Goal: Transaction & Acquisition: Obtain resource

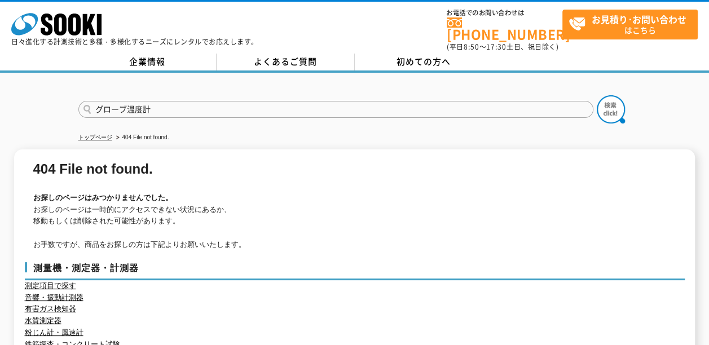
type input "グローブ温度計"
click at [596, 95] on button at bounding box center [610, 109] width 28 height 28
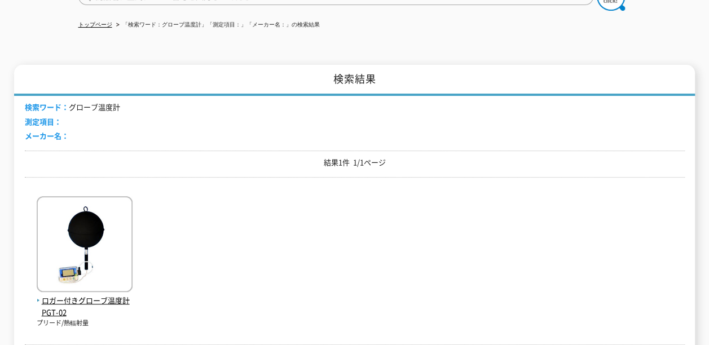
scroll to position [225, 0]
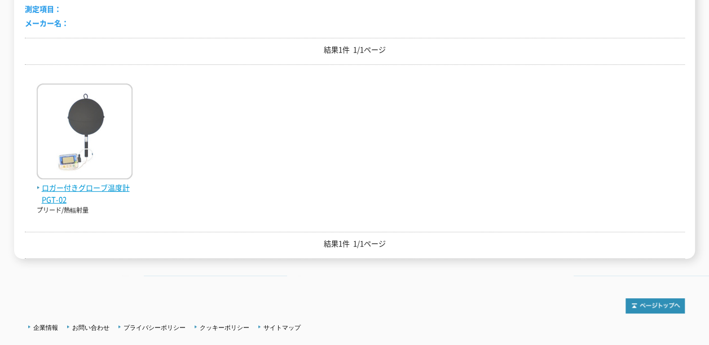
click at [103, 182] on span "ロガー付きグローブ温度計 PGT-02" at bounding box center [85, 194] width 96 height 24
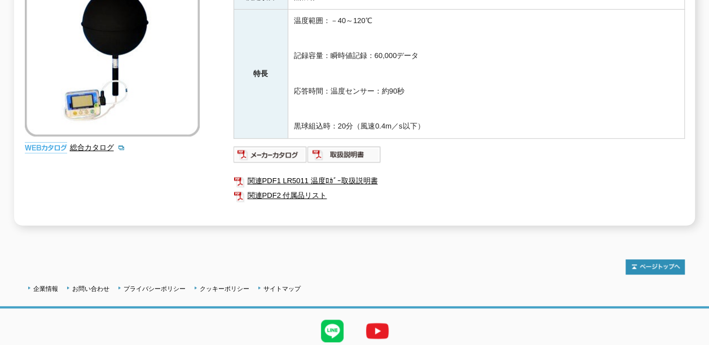
scroll to position [235, 0]
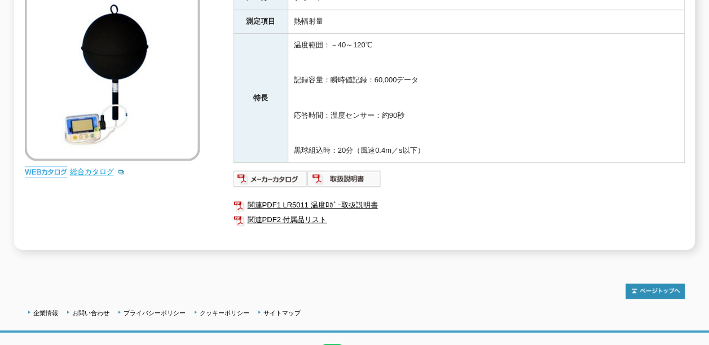
click at [104, 167] on link "総合カタログ" at bounding box center [97, 171] width 55 height 8
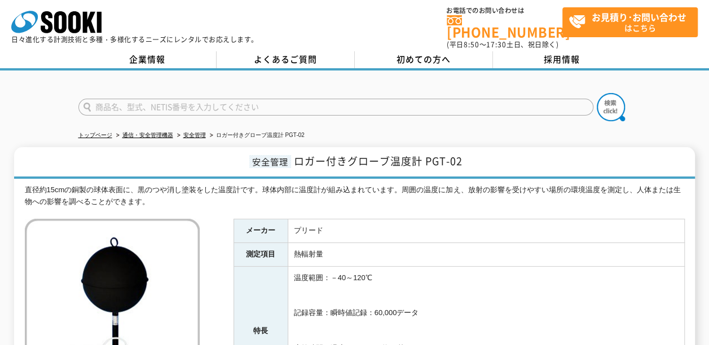
scroll to position [0, 0]
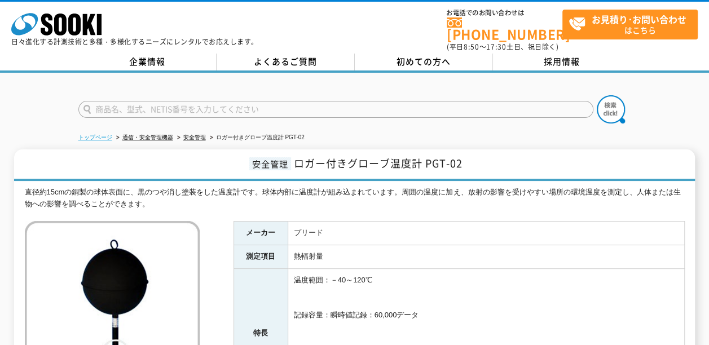
click at [103, 134] on link "トップページ" at bounding box center [95, 137] width 34 height 6
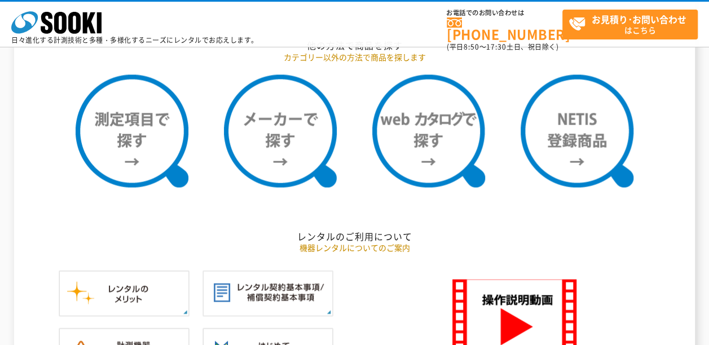
scroll to position [958, 0]
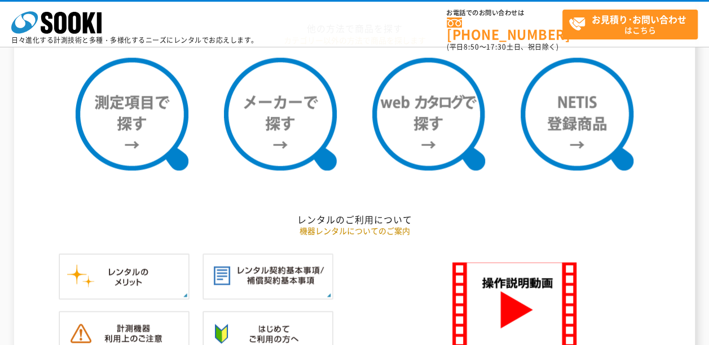
click at [353, 213] on h2 "レンタルのご利用について" at bounding box center [354, 219] width 659 height 12
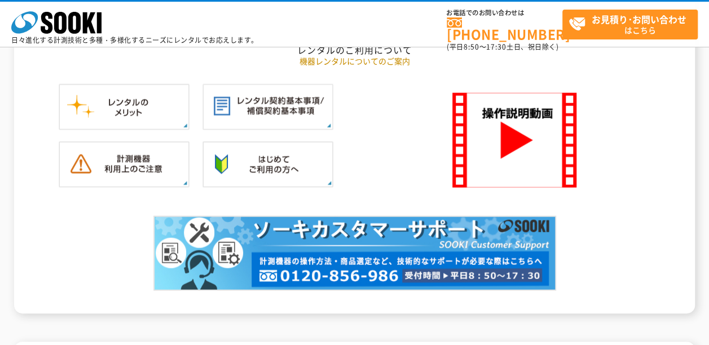
scroll to position [1071, 0]
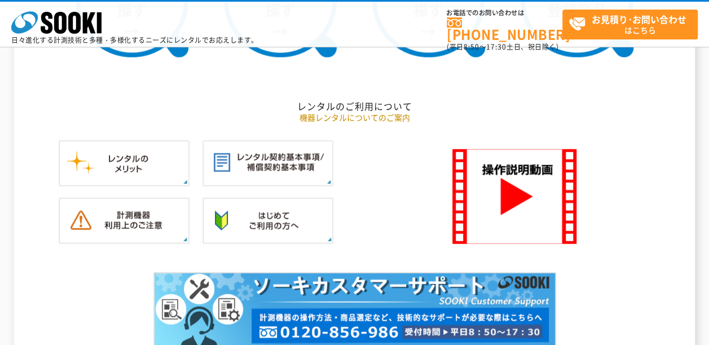
click at [352, 112] on p "機器レンタルについてのご案内" at bounding box center [354, 118] width 659 height 12
click at [340, 100] on h2 "レンタルのご利用について" at bounding box center [354, 106] width 659 height 12
click at [251, 145] on img at bounding box center [267, 163] width 131 height 46
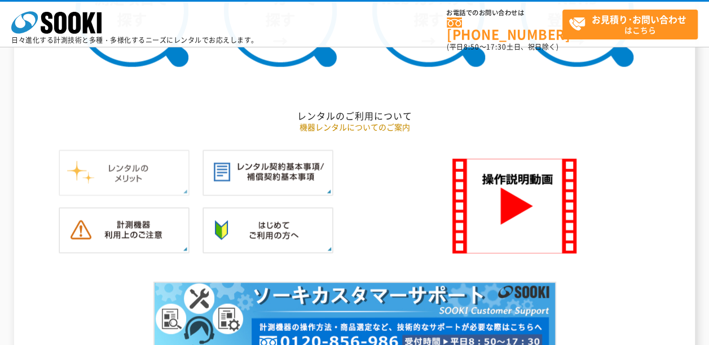
scroll to position [1088, 0]
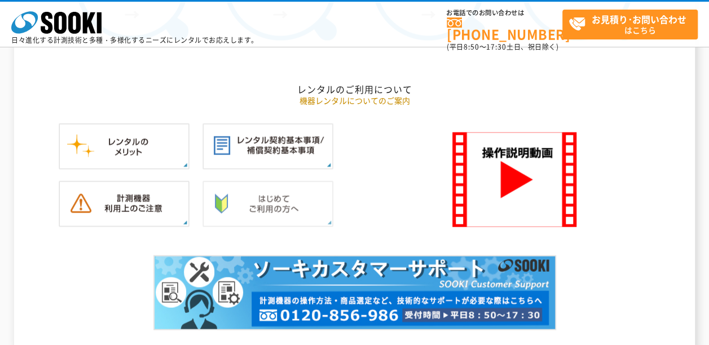
click at [240, 189] on img at bounding box center [267, 204] width 131 height 46
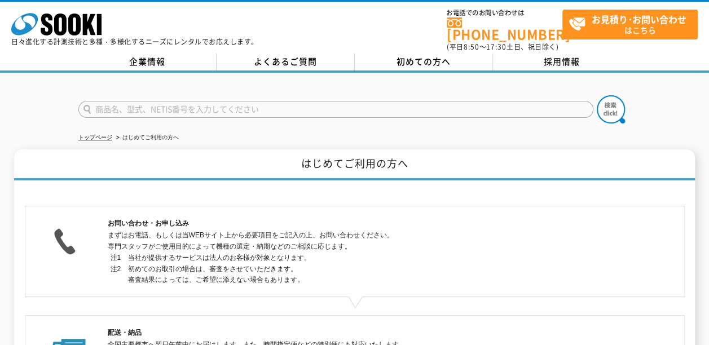
click at [193, 101] on input "text" at bounding box center [335, 109] width 515 height 17
type input "商品名、型式、NETIS番号を入力してください"
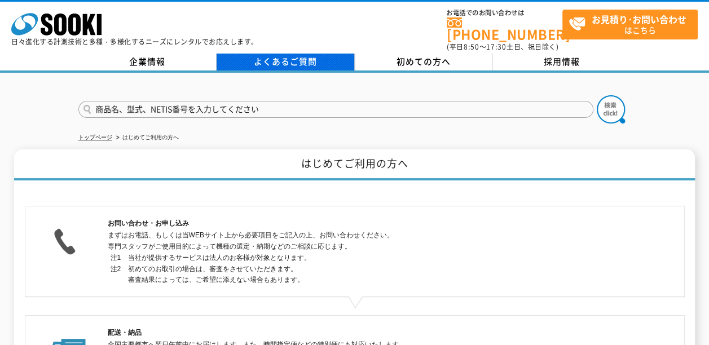
click at [290, 56] on link "よくあるご質問" at bounding box center [285, 62] width 138 height 17
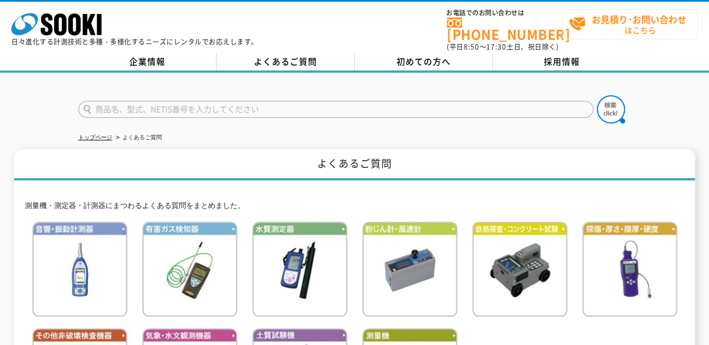
click at [631, 19] on strong "お見積り･お問い合わせ" at bounding box center [638, 19] width 95 height 14
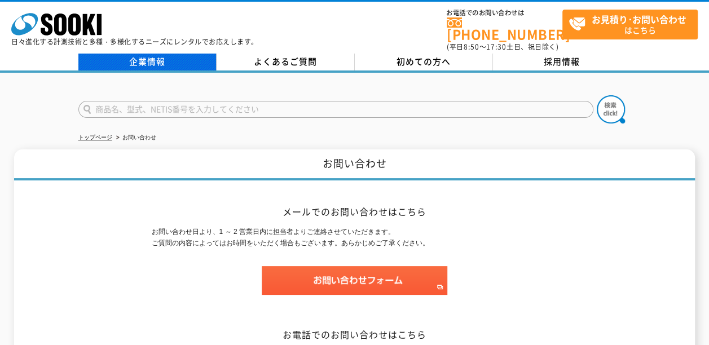
click at [152, 54] on link "企業情報" at bounding box center [147, 62] width 138 height 17
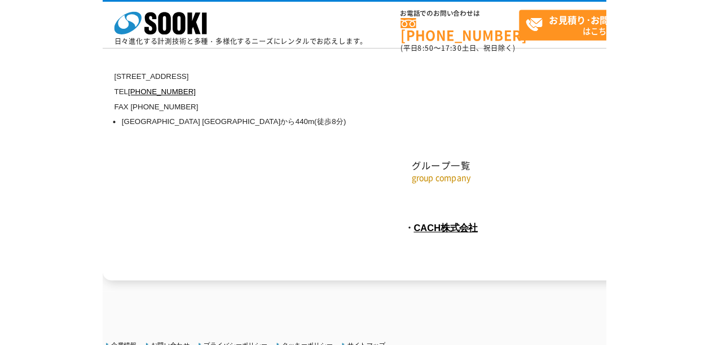
scroll to position [5231, 0]
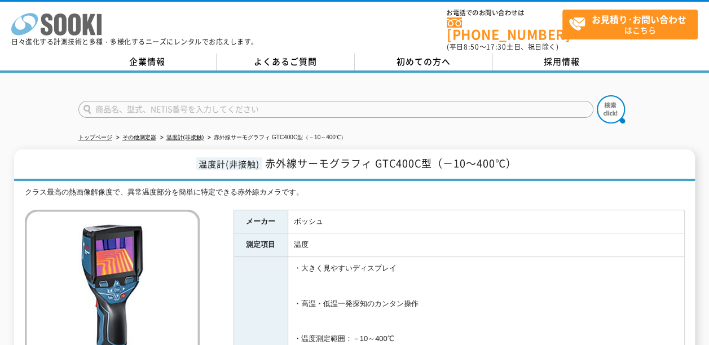
click at [86, 29] on polygon at bounding box center [89, 24] width 13 height 21
